Goal: Transaction & Acquisition: Purchase product/service

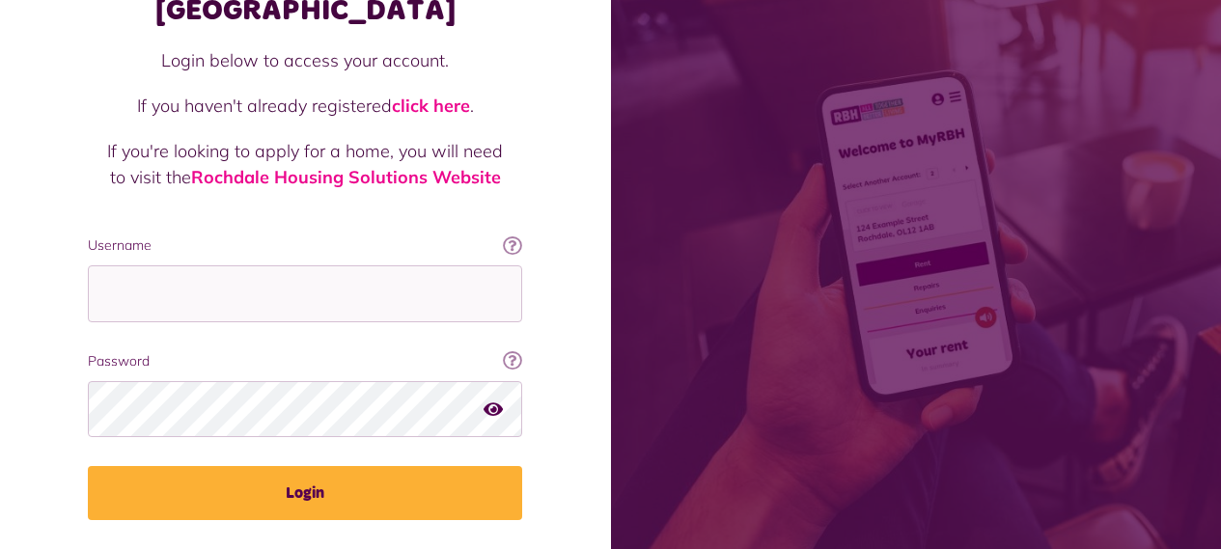
scroll to position [192, 0]
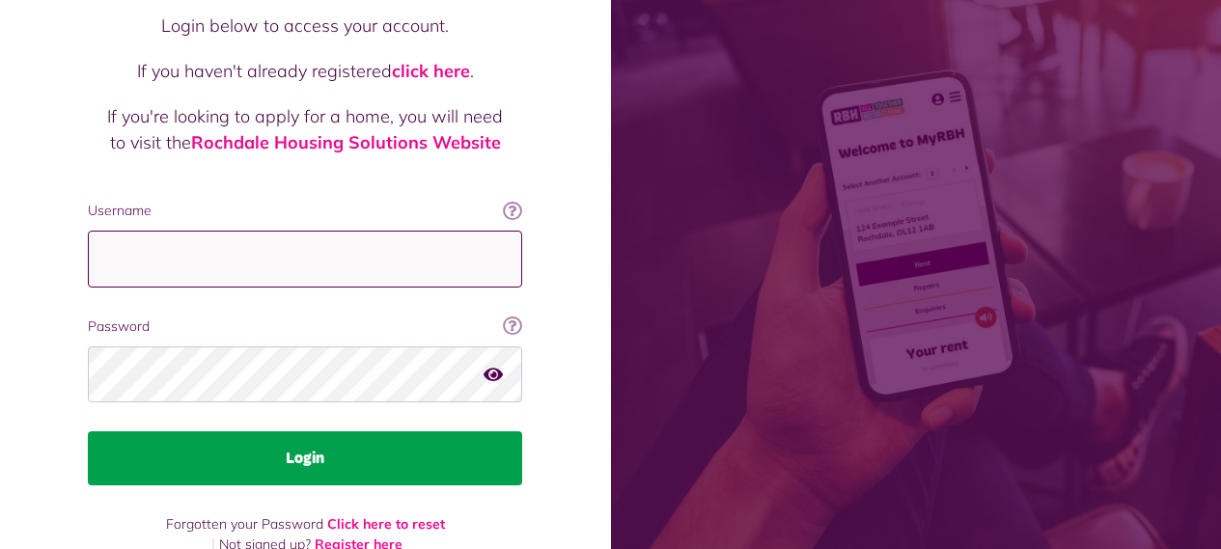
type input "**********"
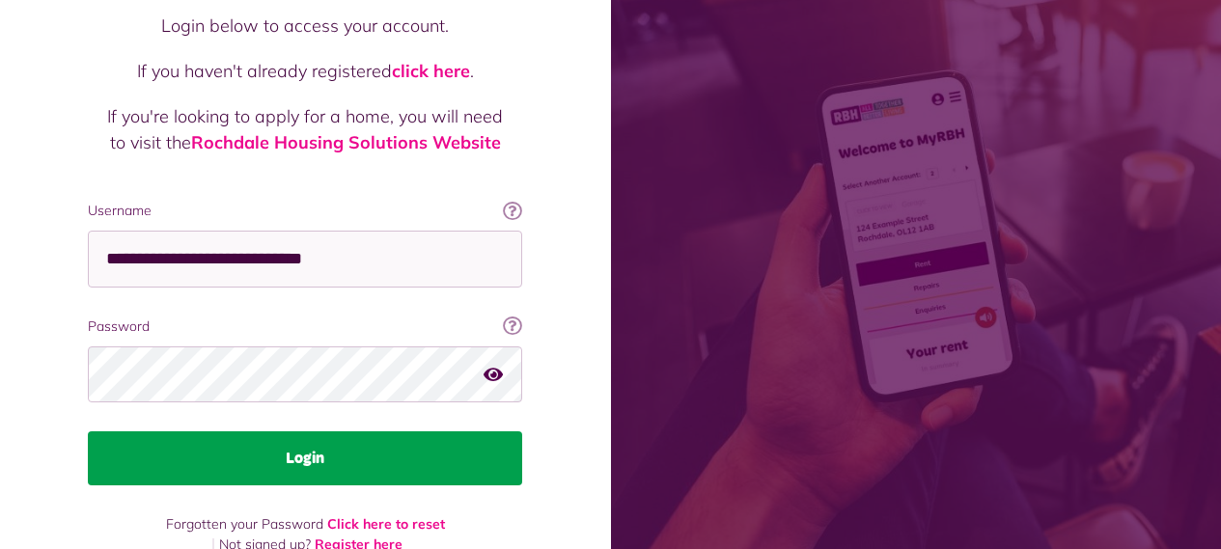
click at [297, 431] on button "Login" at bounding box center [305, 458] width 434 height 54
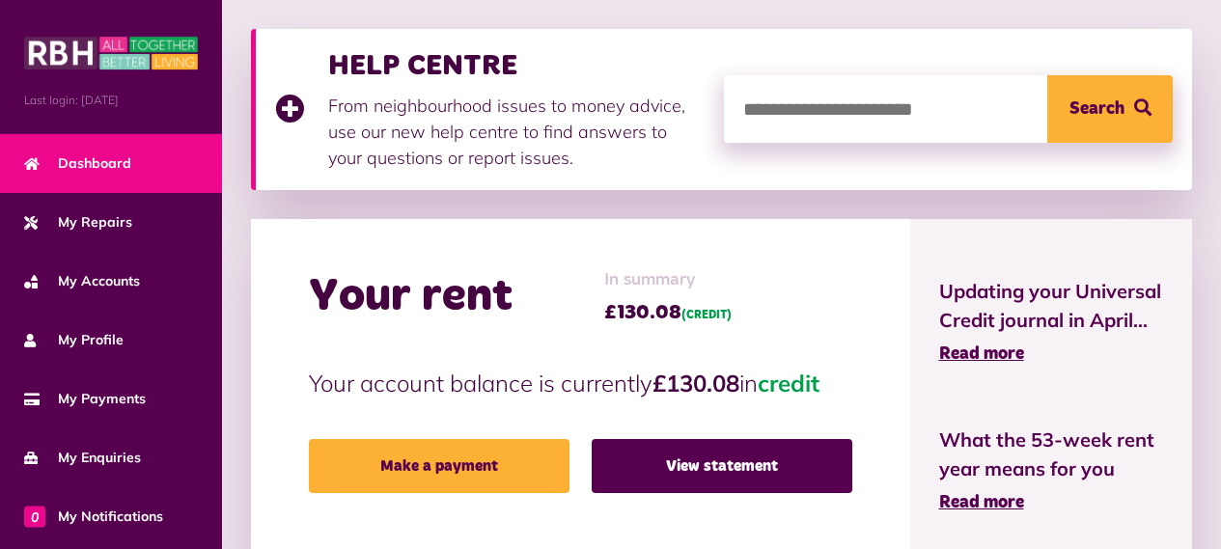
scroll to position [386, 0]
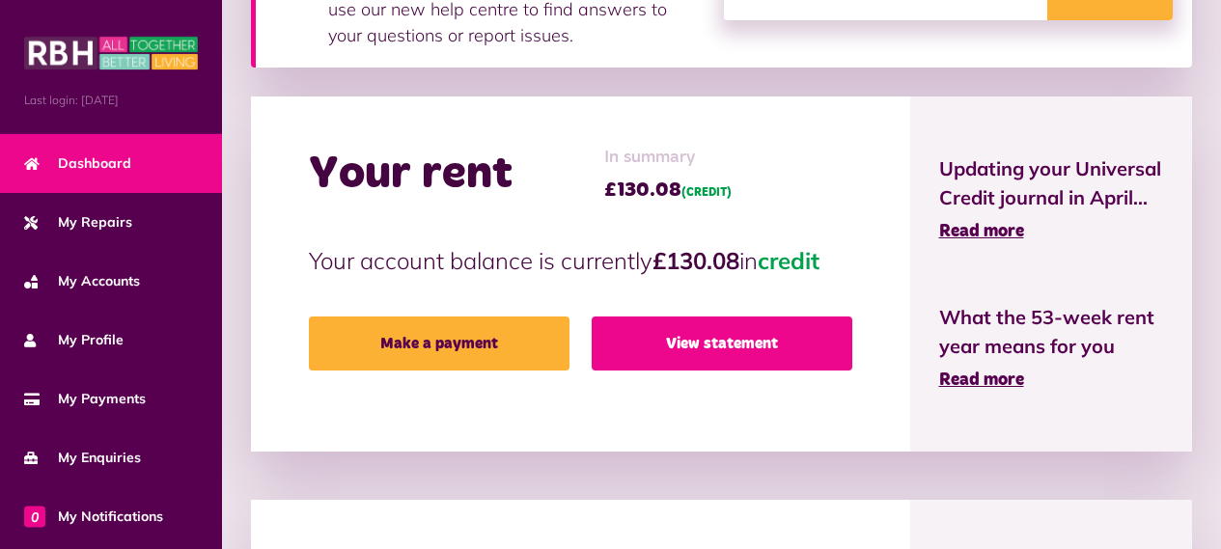
click at [672, 345] on link "View statement" at bounding box center [721, 343] width 261 height 54
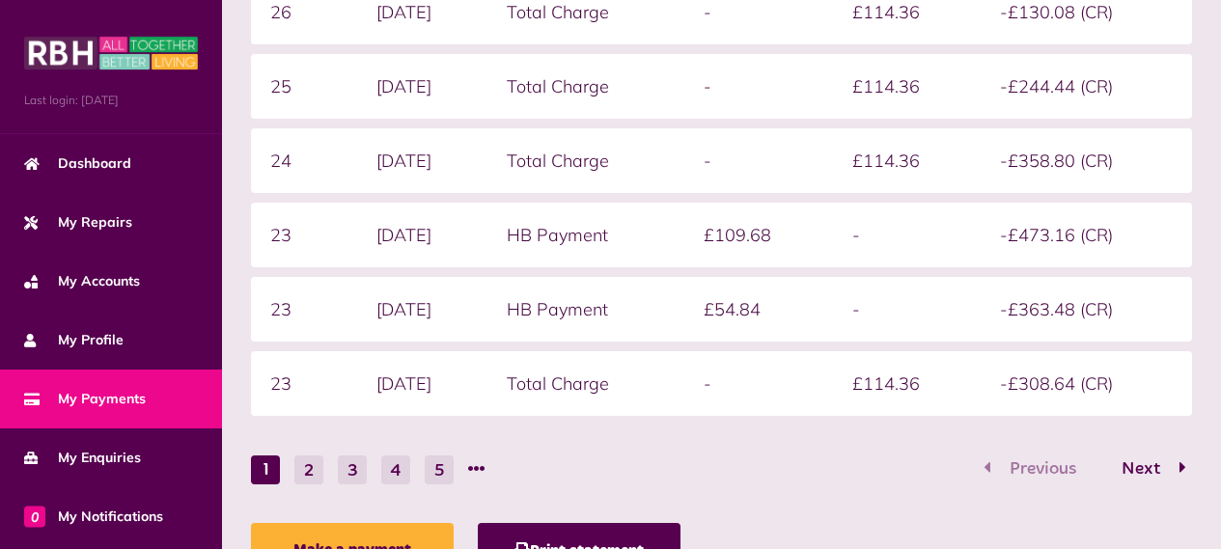
scroll to position [578, 0]
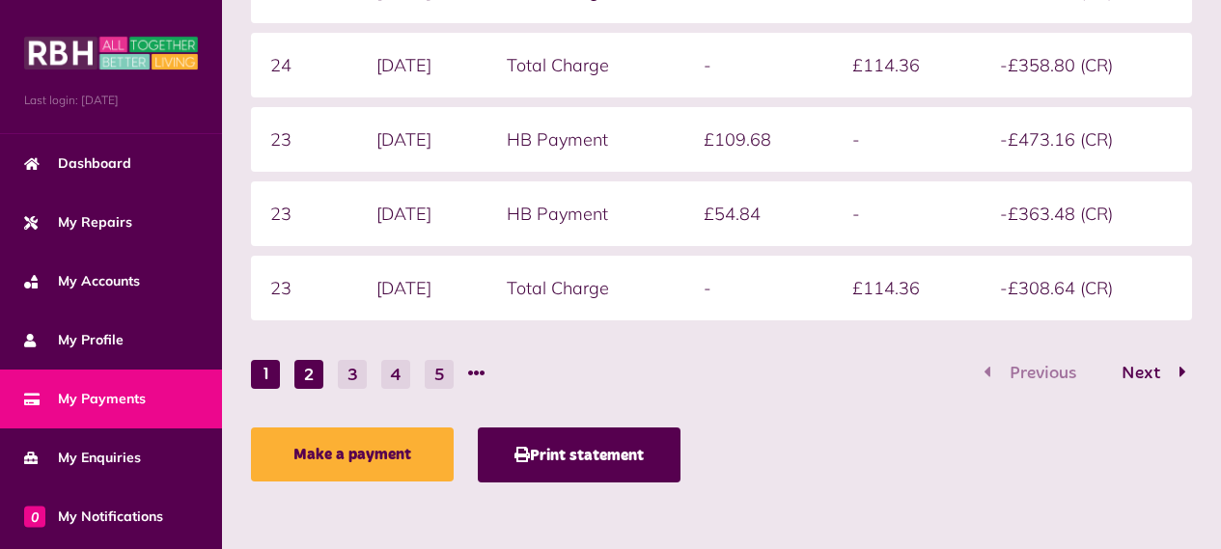
click at [312, 381] on button "2" at bounding box center [308, 374] width 29 height 29
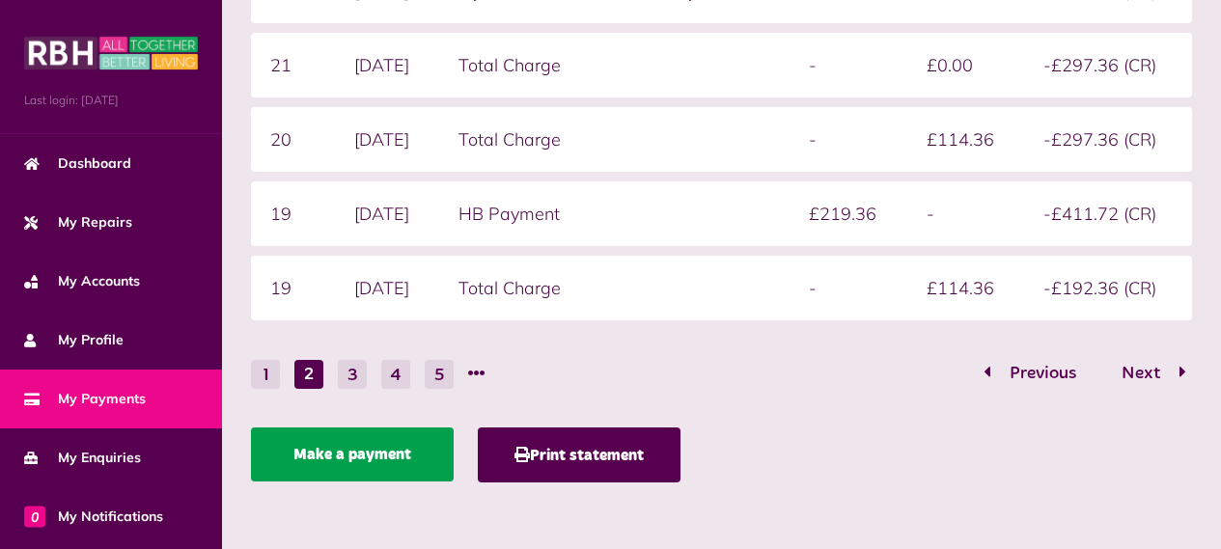
click at [342, 461] on link "Make a payment" at bounding box center [352, 454] width 203 height 54
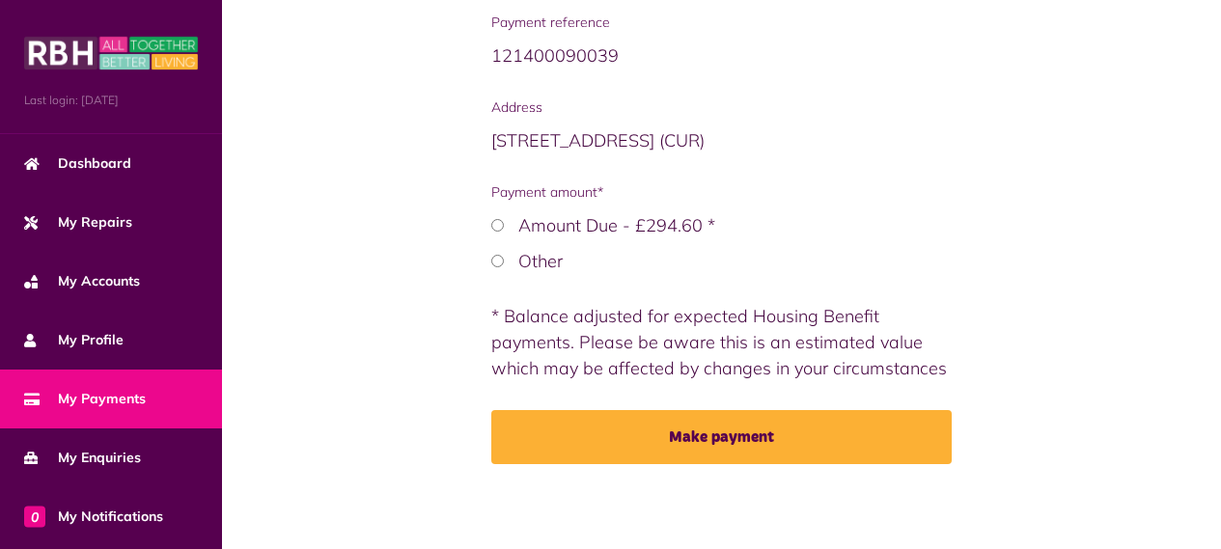
scroll to position [409, 0]
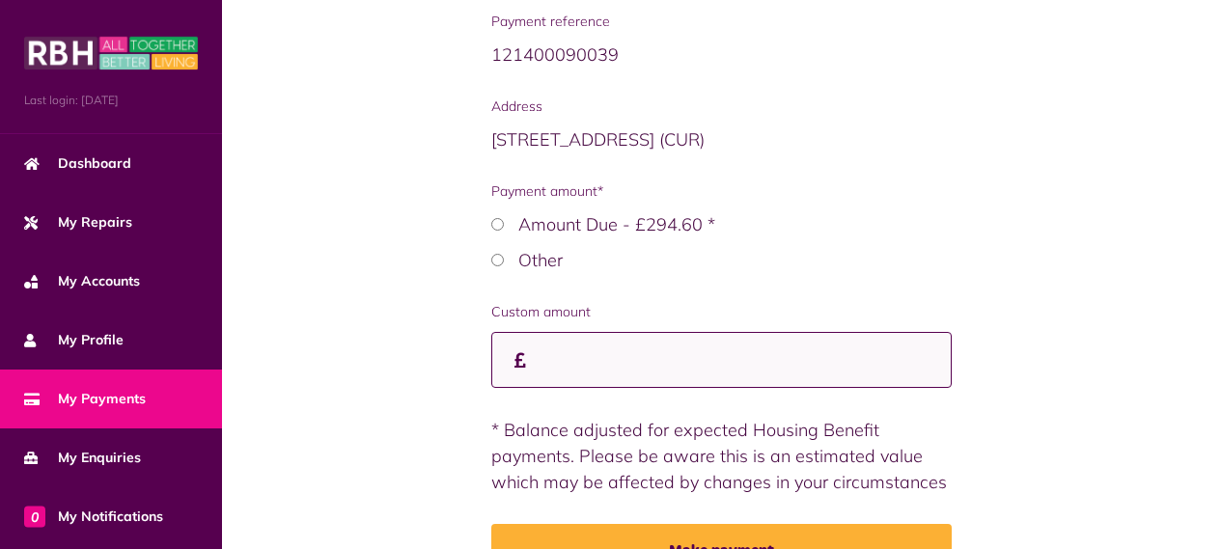
click at [562, 361] on input "Custom amount" at bounding box center [721, 360] width 461 height 57
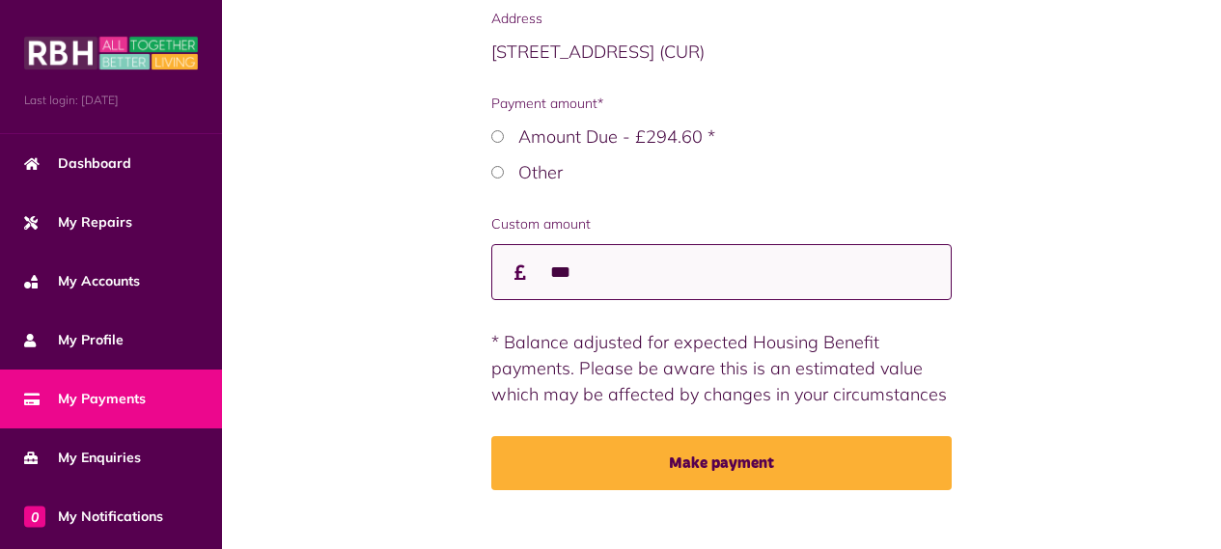
scroll to position [525, 0]
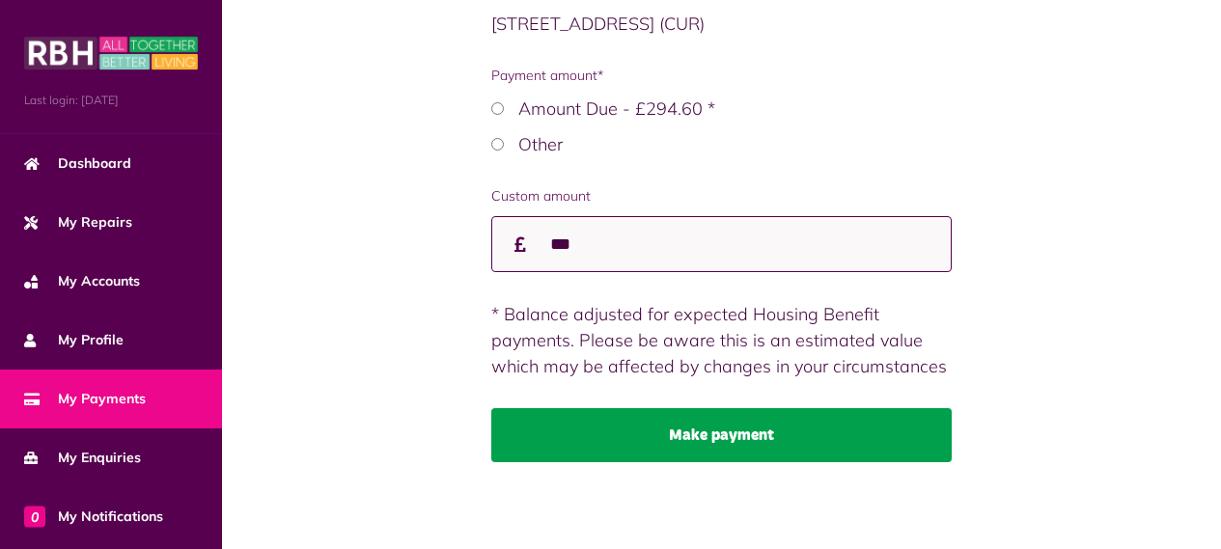
type input "***"
click at [736, 442] on button "Make payment" at bounding box center [721, 435] width 461 height 54
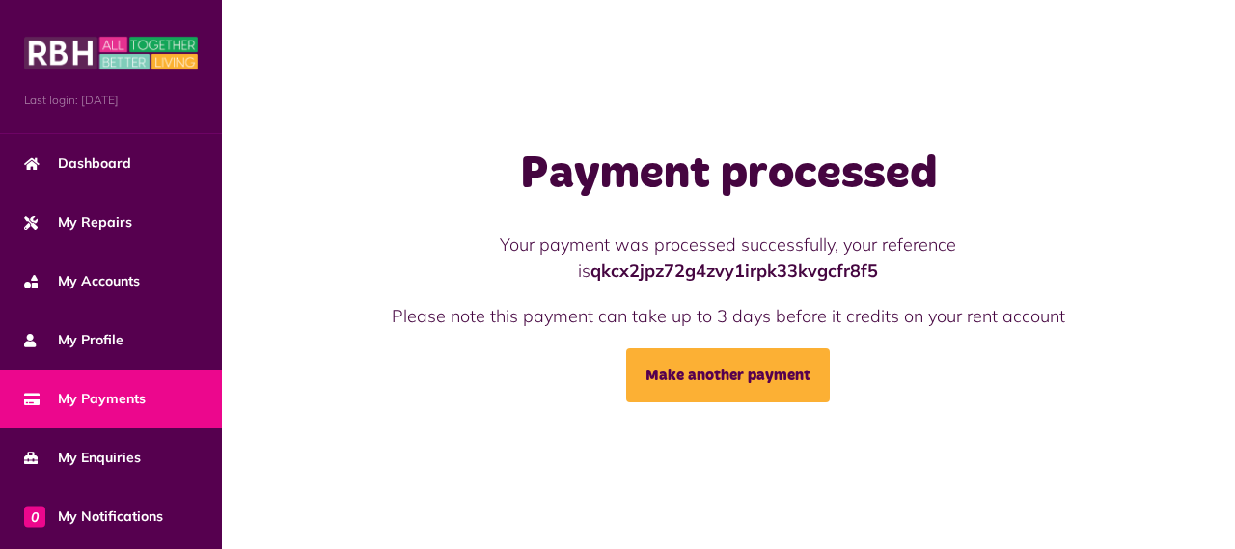
click at [325, 50] on div "Payment processed Your payment was processed successfully, your reference is qk…" at bounding box center [728, 274] width 1013 height 549
